Goal: Information Seeking & Learning: Learn about a topic

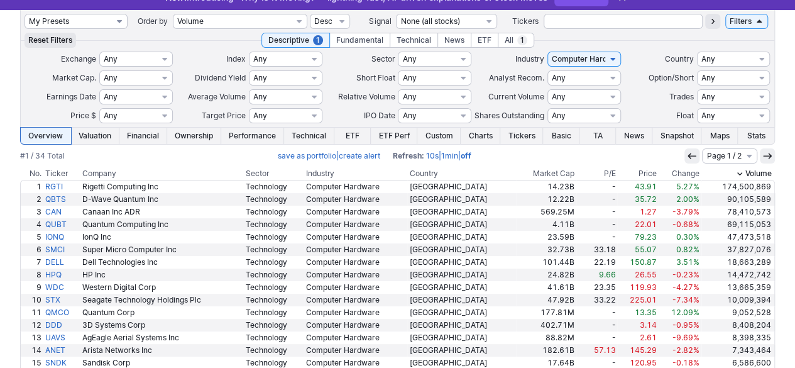
click at [67, 21] on select "My Presets -Save Screen -Edit Screens s: $50-100 ATR>1.5 s: $20-50 ATR>1.5 s: $…" at bounding box center [76, 21] width 103 height 15
click at [25, 14] on select "My Presets -Save Screen -Edit Screens s: $50-100 ATR>1.5 s: $20-50 ATR>1.5 s: $…" at bounding box center [76, 21] width 103 height 15
select select "My Presets"
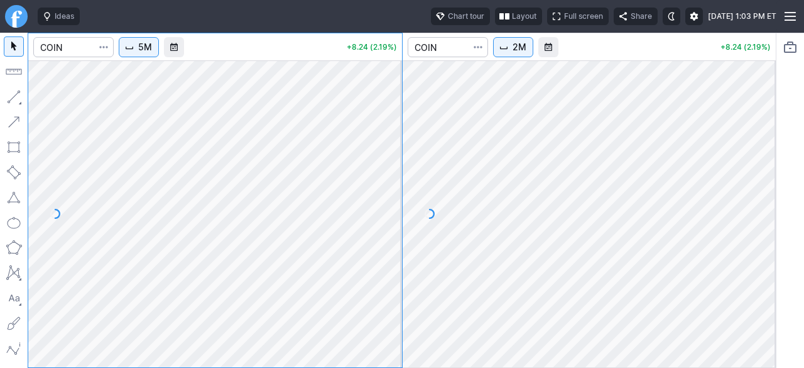
drag, startPoint x: 395, startPoint y: 202, endPoint x: 380, endPoint y: 232, distance: 33.7
click at [385, 232] on div at bounding box center [389, 210] width 26 height 275
drag, startPoint x: 384, startPoint y: 213, endPoint x: 378, endPoint y: 245, distance: 32.7
click at [378, 245] on div at bounding box center [389, 210] width 26 height 275
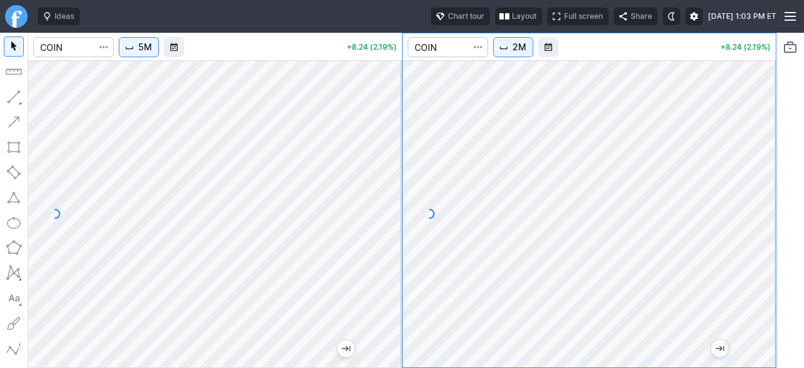
click at [748, 271] on div at bounding box center [590, 213] width 374 height 307
click at [691, 145] on div "5M +8.24 (2.19%) 2M +8.24 (2.19%)" at bounding box center [402, 200] width 749 height 335
drag, startPoint x: 401, startPoint y: 213, endPoint x: 760, endPoint y: 182, distance: 360.8
click at [764, 177] on div at bounding box center [590, 213] width 374 height 307
drag, startPoint x: 760, startPoint y: 227, endPoint x: 752, endPoint y: 269, distance: 42.8
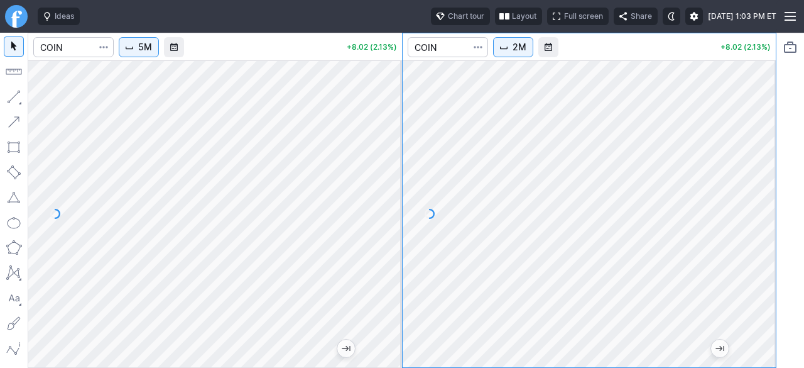
click at [752, 269] on div at bounding box center [763, 210] width 26 height 275
click at [760, 286] on div at bounding box center [763, 210] width 26 height 275
drag, startPoint x: 767, startPoint y: 228, endPoint x: 765, endPoint y: 242, distance: 13.9
click at [765, 242] on div at bounding box center [763, 210] width 26 height 275
click at [770, 287] on div at bounding box center [590, 213] width 374 height 307
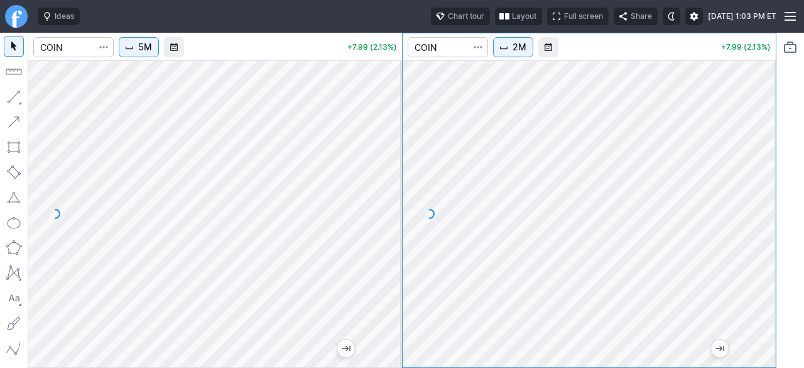
drag, startPoint x: 764, startPoint y: 269, endPoint x: 766, endPoint y: 188, distance: 81.1
click at [766, 188] on div at bounding box center [763, 210] width 26 height 275
click at [66, 45] on input "Search" at bounding box center [73, 47] width 80 height 20
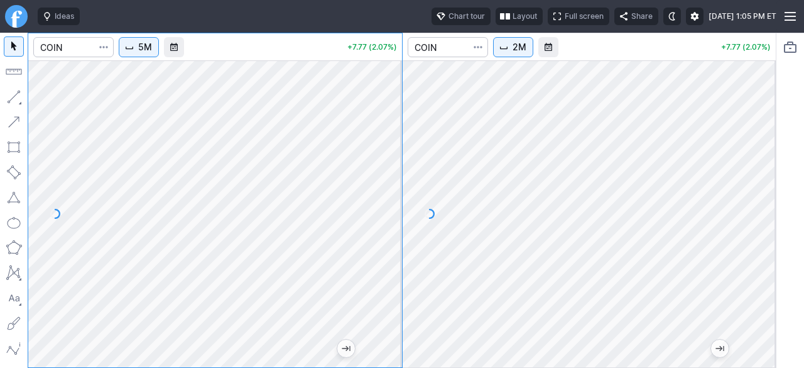
click at [496, 20] on button "Layout" at bounding box center [519, 17] width 47 height 18
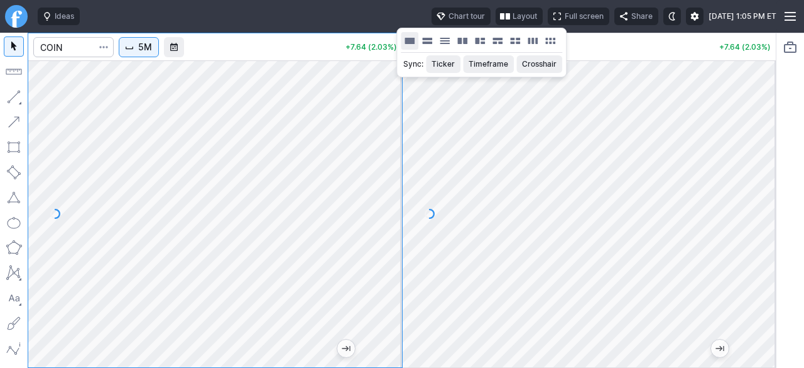
click at [410, 41] on button "Layout" at bounding box center [410, 41] width 18 height 18
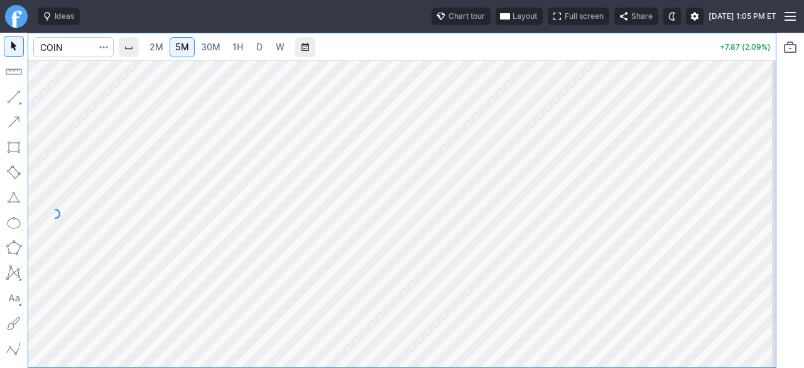
click at [163, 45] on span "2M" at bounding box center [157, 46] width 14 height 11
click at [79, 43] on input "Search" at bounding box center [73, 47] width 80 height 20
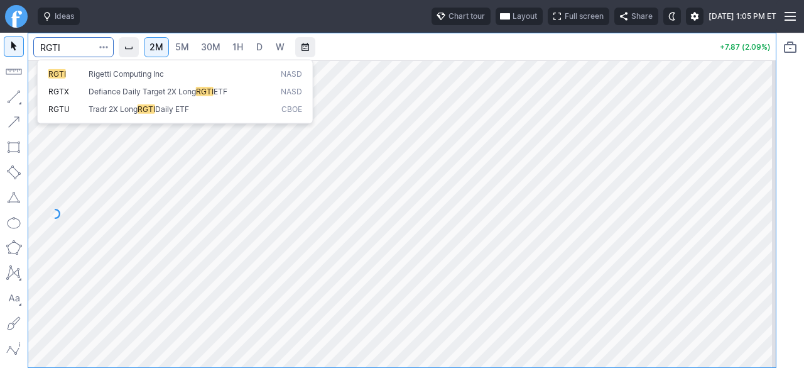
type input "RGTI"
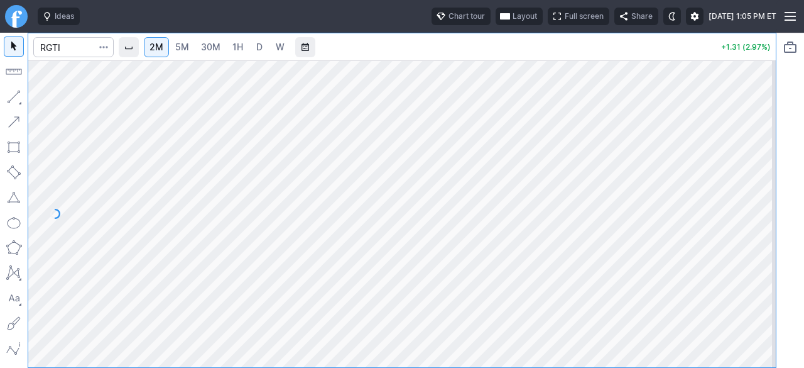
drag, startPoint x: 763, startPoint y: 212, endPoint x: 754, endPoint y: 252, distance: 40.6
click at [762, 252] on div at bounding box center [763, 210] width 26 height 275
drag, startPoint x: 758, startPoint y: 282, endPoint x: 754, endPoint y: 242, distance: 40.4
click at [761, 241] on div at bounding box center [763, 210] width 26 height 275
drag, startPoint x: 759, startPoint y: 258, endPoint x: 759, endPoint y: 226, distance: 32.0
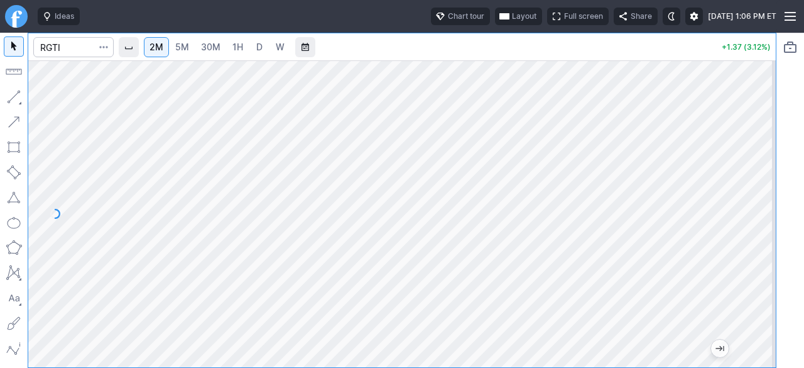
click at [759, 226] on div at bounding box center [763, 210] width 26 height 275
drag, startPoint x: 757, startPoint y: 217, endPoint x: 759, endPoint y: 266, distance: 49.1
click at [762, 266] on div at bounding box center [763, 210] width 26 height 275
drag, startPoint x: 767, startPoint y: 196, endPoint x: 767, endPoint y: 212, distance: 15.7
click at [767, 211] on div at bounding box center [763, 210] width 26 height 275
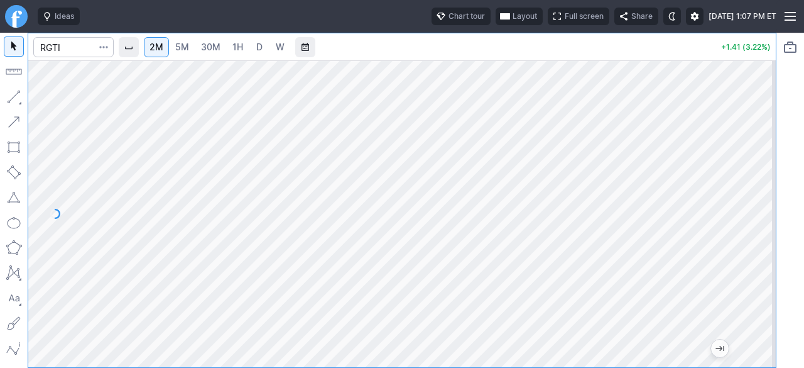
drag, startPoint x: 753, startPoint y: 276, endPoint x: 753, endPoint y: 226, distance: 50.3
click at [753, 226] on div at bounding box center [763, 210] width 26 height 275
drag, startPoint x: 753, startPoint y: 266, endPoint x: 755, endPoint y: 278, distance: 12.1
click at [755, 278] on div at bounding box center [763, 210] width 26 height 275
drag, startPoint x: 765, startPoint y: 219, endPoint x: 764, endPoint y: 248, distance: 28.9
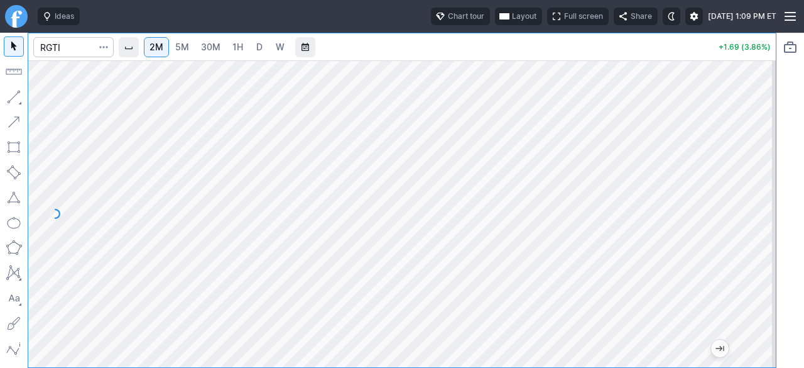
click at [764, 248] on div at bounding box center [763, 210] width 26 height 275
click at [68, 48] on input "Search" at bounding box center [73, 47] width 80 height 20
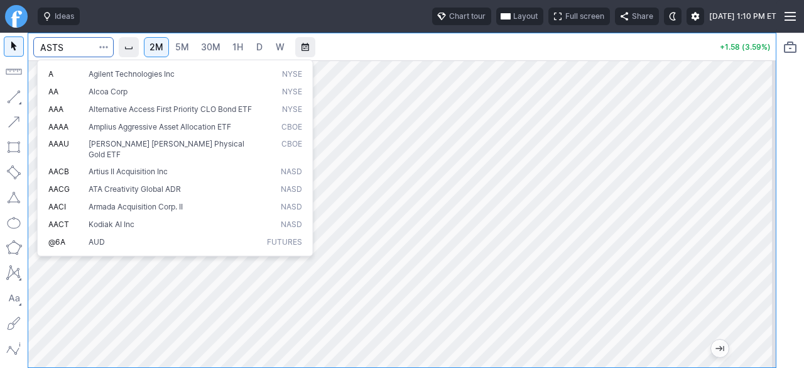
type input "ASTS"
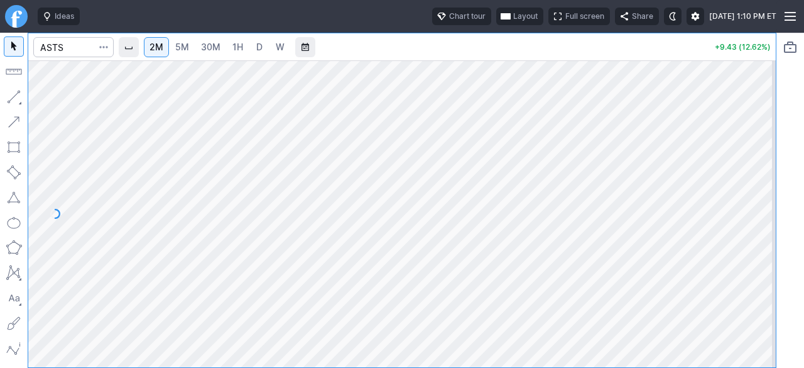
drag, startPoint x: 771, startPoint y: 222, endPoint x: 771, endPoint y: 154, distance: 67.9
click at [771, 154] on div at bounding box center [763, 210] width 26 height 275
click at [186, 47] on span "5M" at bounding box center [182, 46] width 14 height 11
click at [156, 51] on span "2M" at bounding box center [157, 46] width 14 height 11
drag, startPoint x: 780, startPoint y: 283, endPoint x: 772, endPoint y: 305, distance: 23.8
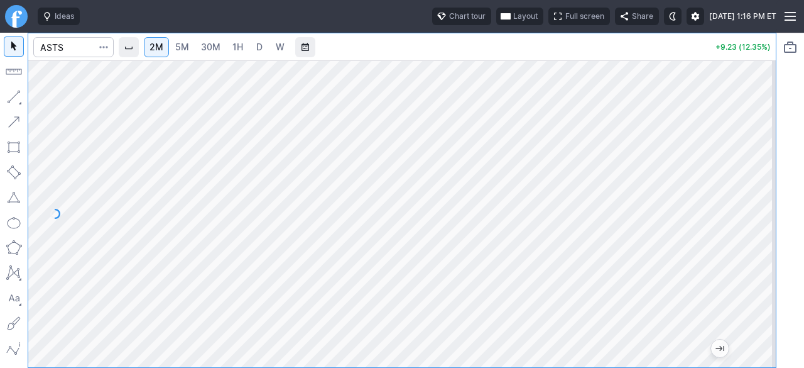
click at [775, 307] on div "2M 5M 30M 1H D W +9.23 (12.35%)" at bounding box center [402, 200] width 804 height 335
click at [748, 322] on div at bounding box center [402, 213] width 748 height 307
drag, startPoint x: 758, startPoint y: 275, endPoint x: 758, endPoint y: 287, distance: 12.6
click at [758, 287] on div at bounding box center [763, 210] width 26 height 275
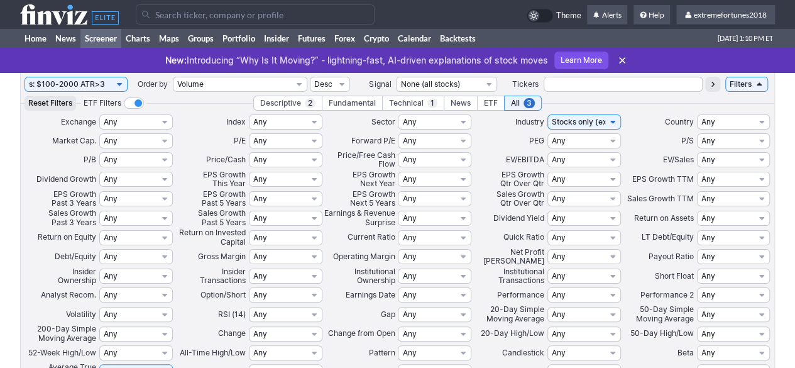
click at [81, 87] on select "My Presets -Save Screen -Edit Screens s: $50-100 ATR>1.5 s: $20-50 ATR>1.5 s: $…" at bounding box center [76, 84] width 103 height 15
click at [25, 77] on select "My Presets -Save Screen -Edit Screens s: $50-100 ATR>1.5 s: $20-50 ATR>1.5 s: $…" at bounding box center [76, 84] width 103 height 15
select select "My Presets"
click at [93, 82] on select "My Presets -Save Screen -Edit Screens s: $50-100 ATR>1.5 s: $20-50 ATR>1.5 s: $…" at bounding box center [76, 84] width 103 height 15
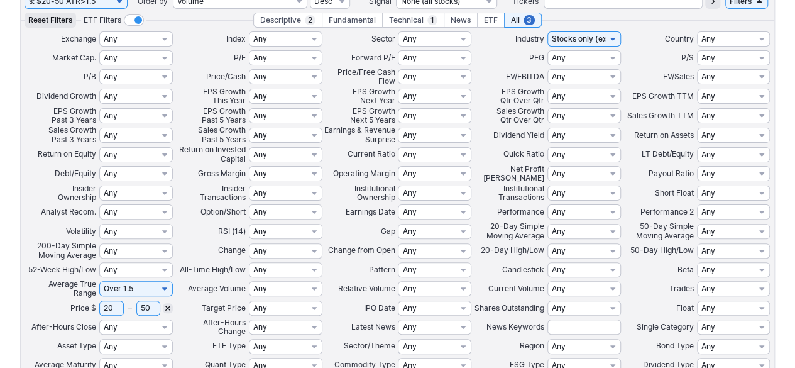
scroll to position [15, 0]
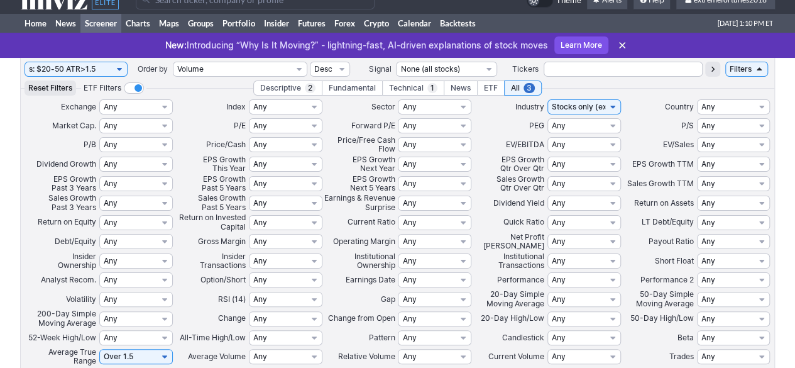
click at [67, 70] on select "My Presets -Save Screen -Edit Screens s: $50-100 ATR>1.5 s: $20-50 ATR>1.5 s: $…" at bounding box center [76, 69] width 103 height 15
click at [25, 62] on select "My Presets -Save Screen -Edit Screens s: $50-100 ATR>1.5 s: $20-50 ATR>1.5 s: $…" at bounding box center [76, 69] width 103 height 15
select select "My Presets"
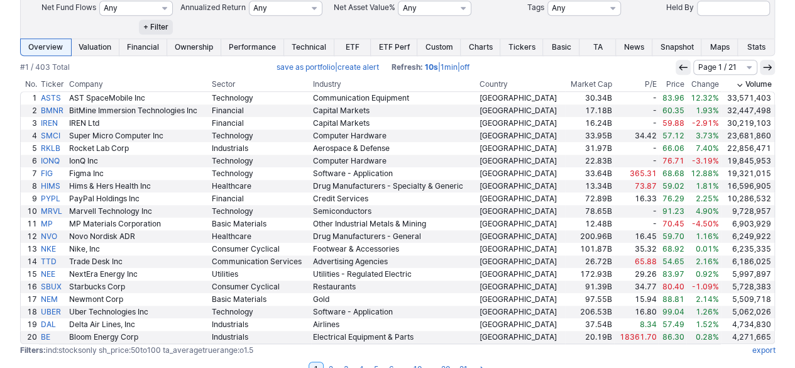
scroll to position [518, 0]
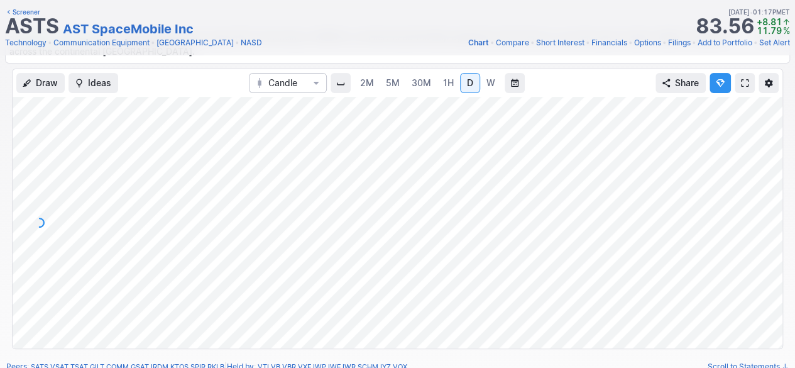
scroll to position [126, 0]
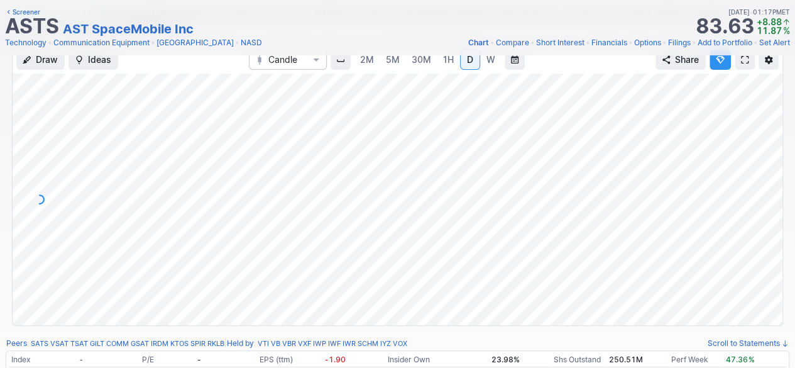
drag, startPoint x: 767, startPoint y: 163, endPoint x: 767, endPoint y: 173, distance: 10.1
click at [767, 173] on div at bounding box center [769, 196] width 26 height 220
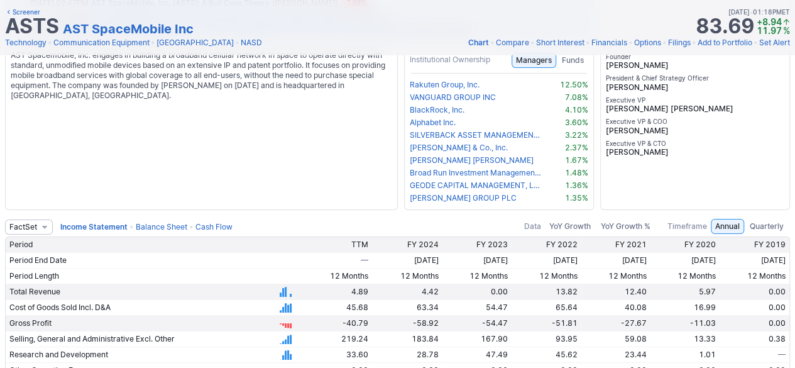
scroll to position [2137, 0]
